Goal: Check status: Check status

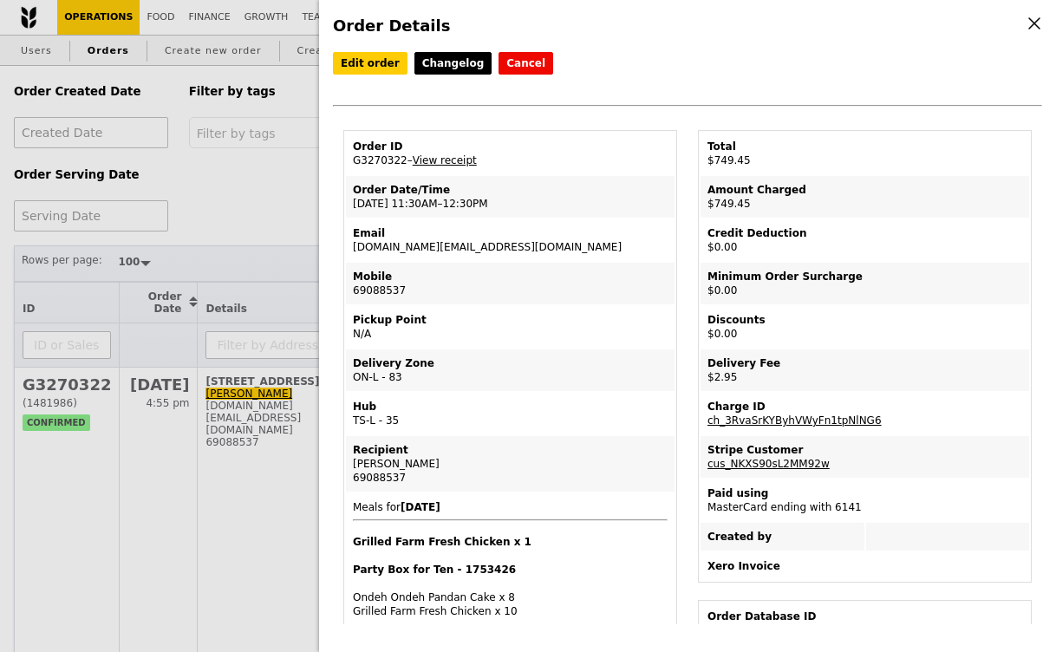
select select "100"
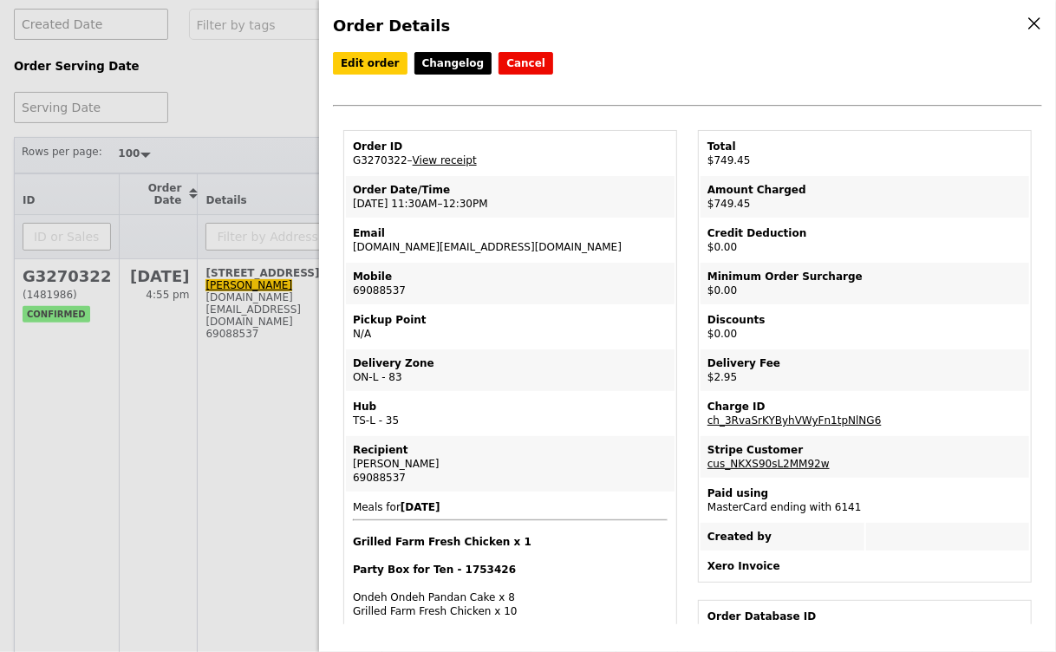
click at [277, 140] on div "Order Details Edit order Changelog Cancel Order ID G3270322 – View receipt Orde…" at bounding box center [528, 326] width 1056 height 652
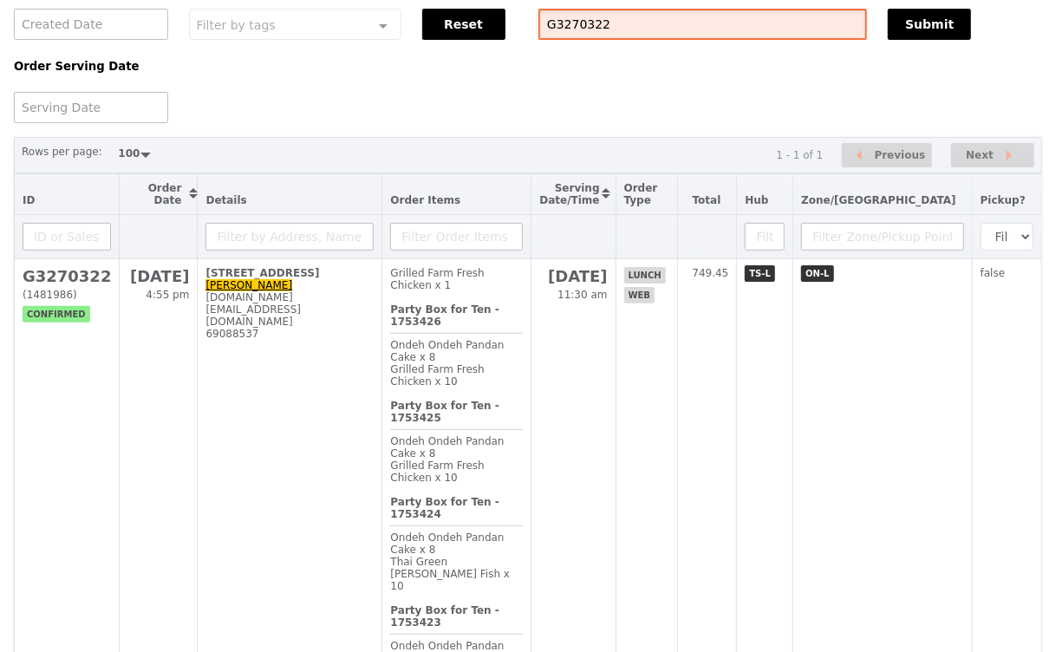
click at [590, 31] on input "G3270322" at bounding box center [702, 24] width 329 height 31
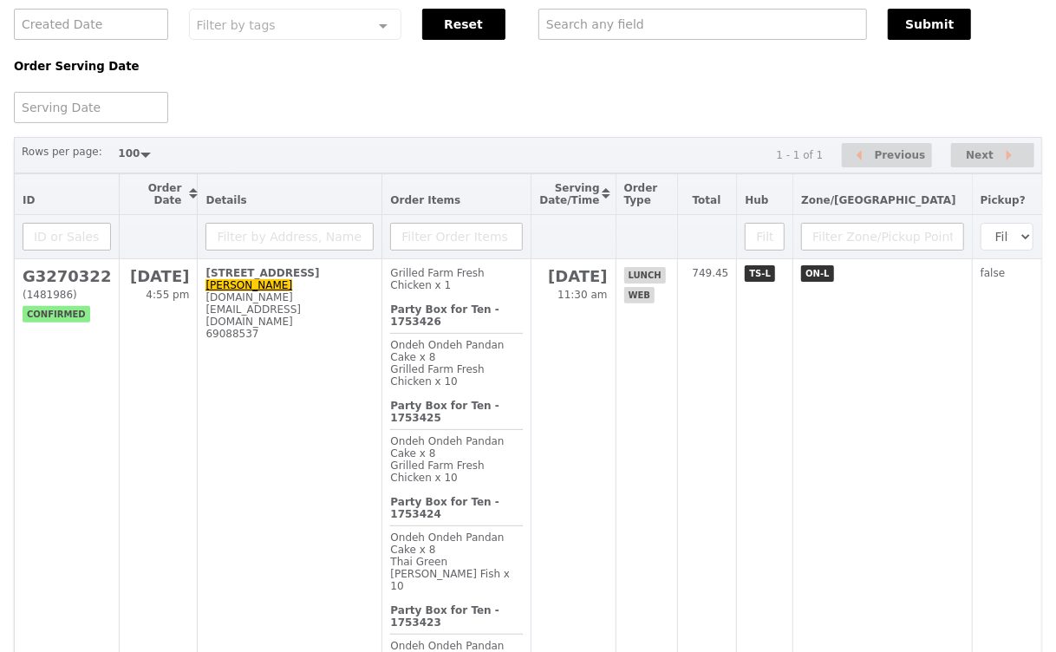
click at [535, 114] on div "Order Created Date Order Serving Date Filter by tags Filter by tags Meal_Plan W…" at bounding box center [527, 41] width 1049 height 166
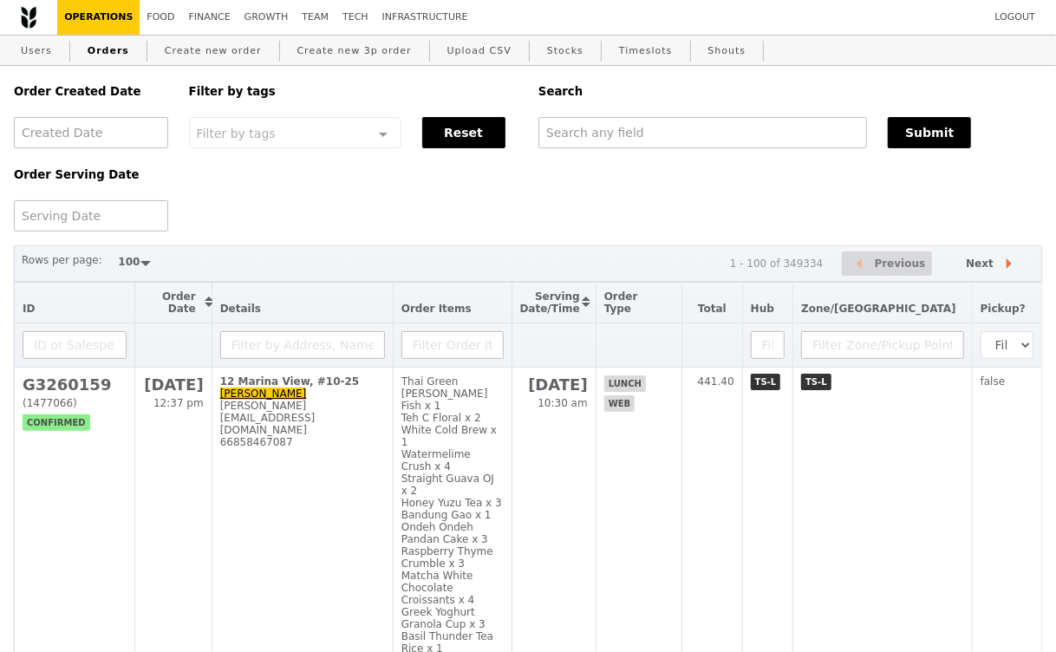
click at [464, 202] on div "Order Created Date Order Serving Date Filter by tags Filter by tags Meal_Plan W…" at bounding box center [527, 149] width 1049 height 166
click at [382, 195] on div "Order Created Date Order Serving Date Filter by tags Filter by tags Meal_Plan W…" at bounding box center [527, 149] width 1049 height 166
click at [229, 199] on div "Order Created Date Order Serving Date Filter by tags Filter by tags Meal_Plan W…" at bounding box center [527, 149] width 1049 height 166
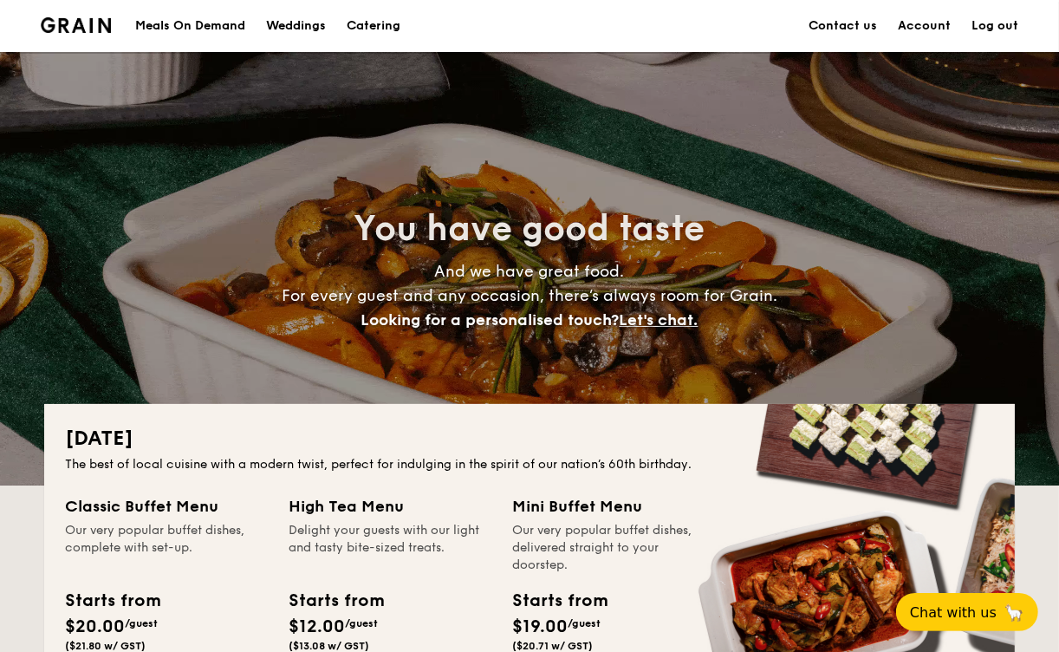
click at [218, 25] on div "Meals On Demand" at bounding box center [190, 26] width 110 height 52
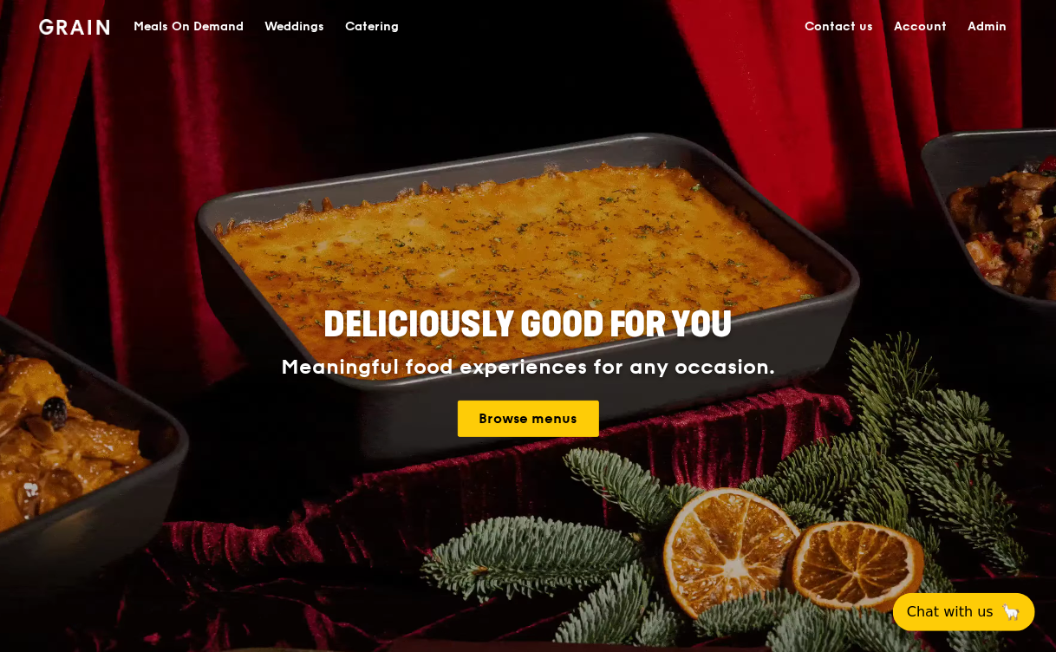
click at [379, 18] on div "Catering" at bounding box center [372, 27] width 54 height 52
